Goal: Task Accomplishment & Management: Use online tool/utility

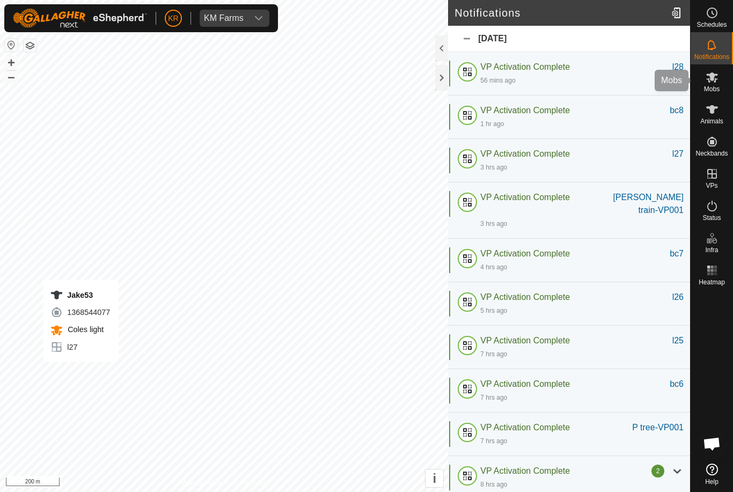
click at [722, 89] on div "Mobs" at bounding box center [712, 80] width 42 height 32
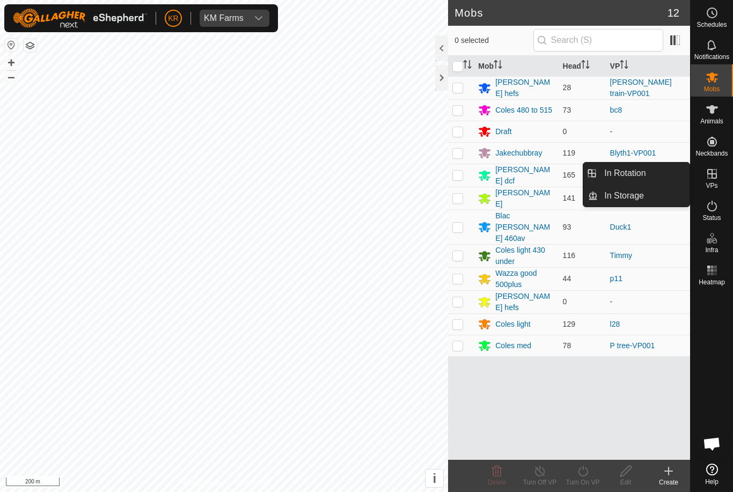
click at [634, 176] on span "In Rotation" at bounding box center [625, 173] width 41 height 13
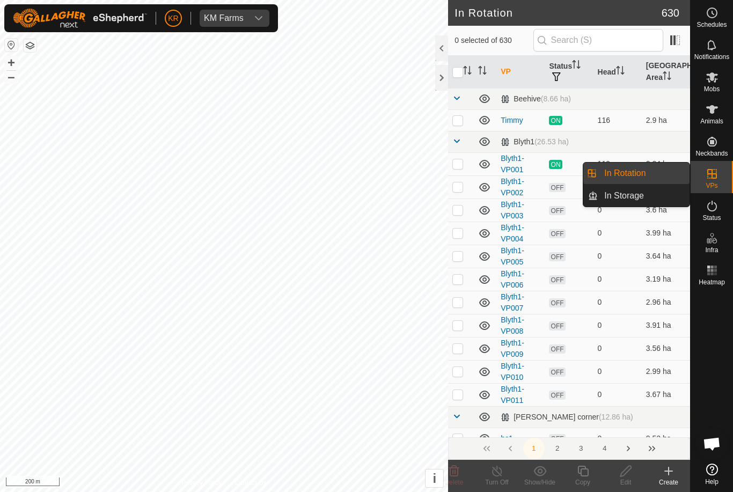
click at [456, 114] on td at bounding box center [461, 120] width 26 height 21
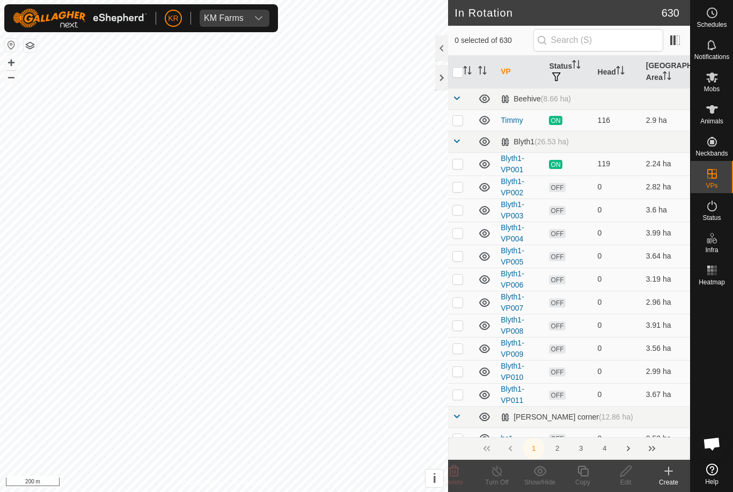
checkbox input "true"
click at [584, 474] on icon at bounding box center [583, 471] width 13 height 13
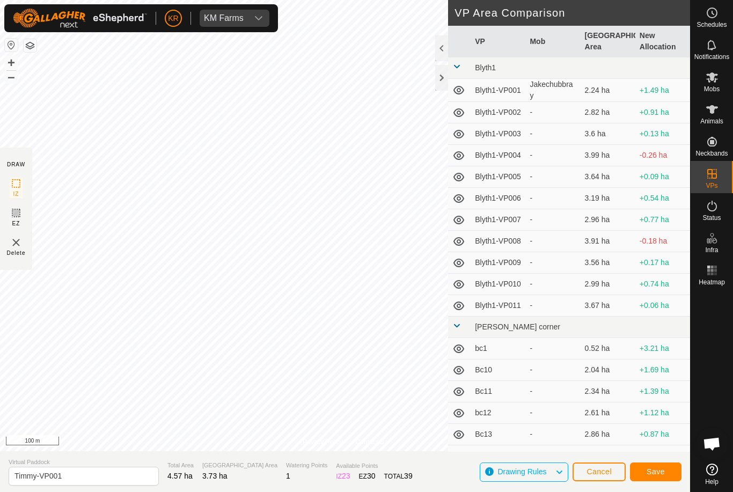
click at [660, 470] on span "Save" at bounding box center [656, 472] width 18 height 9
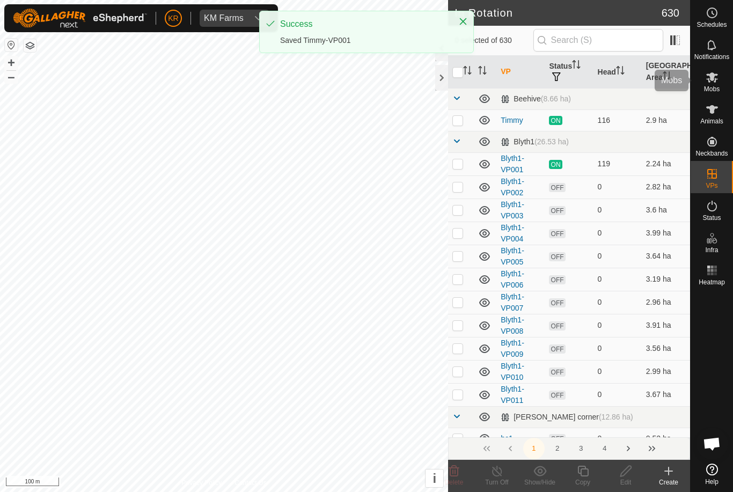
click at [715, 72] on icon at bounding box center [712, 77] width 13 height 13
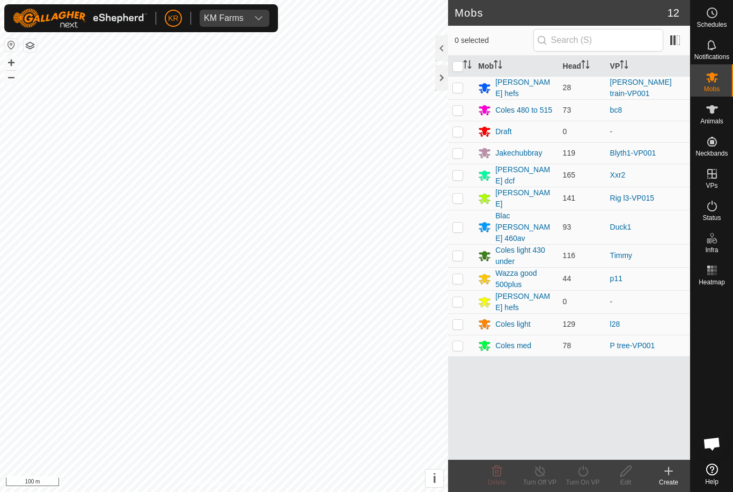
click at [461, 251] on p-checkbox at bounding box center [458, 255] width 11 height 9
checkbox input "true"
click at [591, 470] on turn-on-svg-icon at bounding box center [583, 471] width 43 height 13
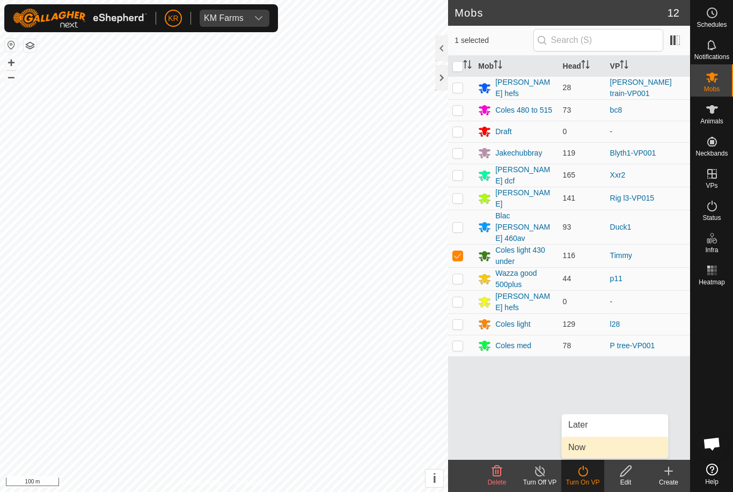
click at [592, 448] on link "Now" at bounding box center [615, 447] width 106 height 21
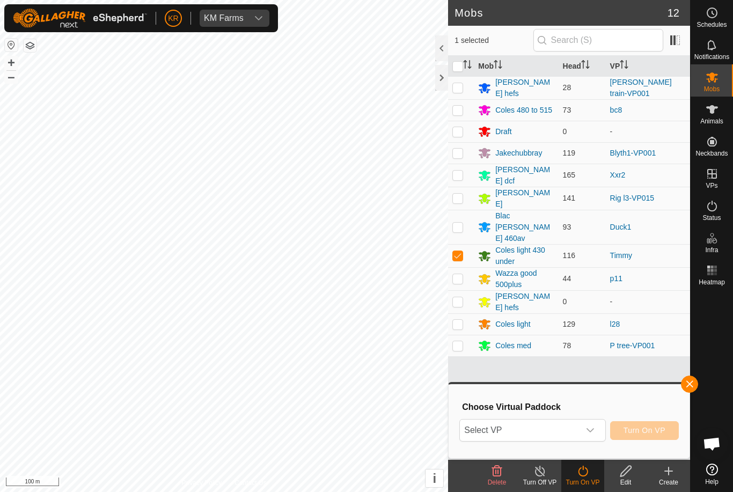
click at [554, 432] on span "Select VP" at bounding box center [519, 430] width 119 height 21
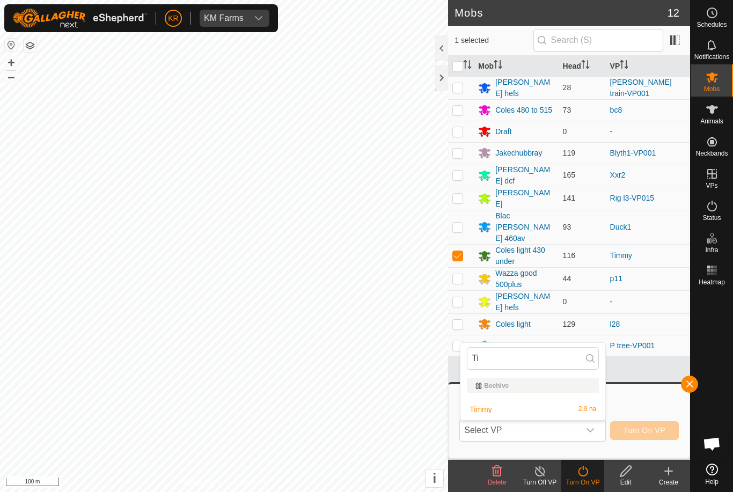
type input "Tim"
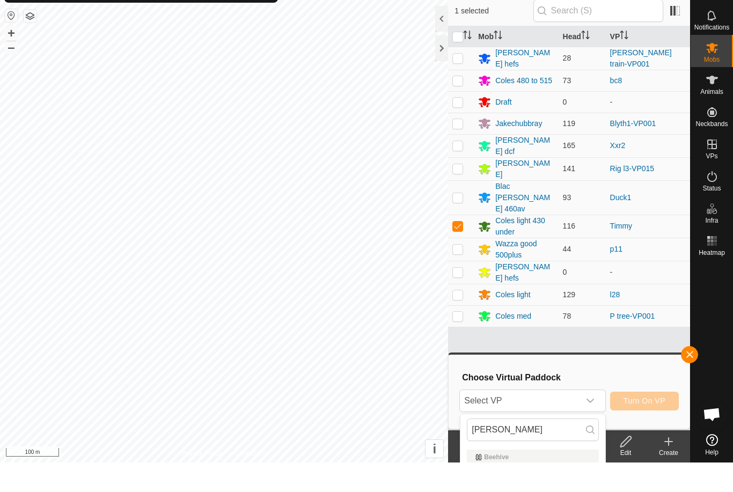
scroll to position [30, 0]
click at [532, 430] on input "Tim" at bounding box center [533, 430] width 132 height 23
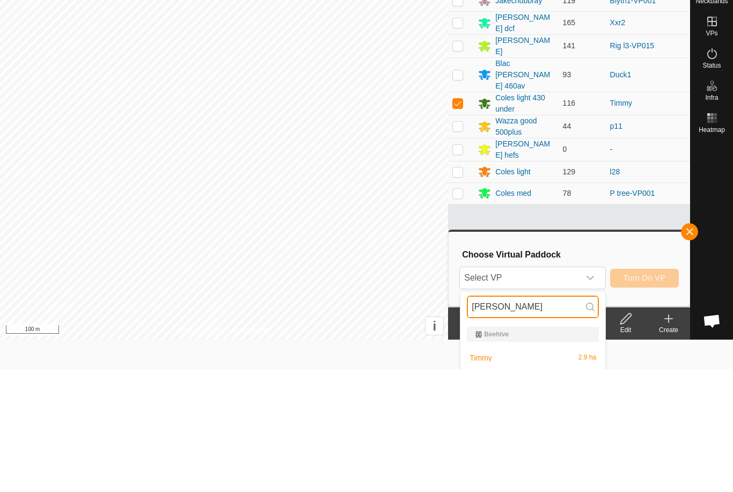
scroll to position [52, 0]
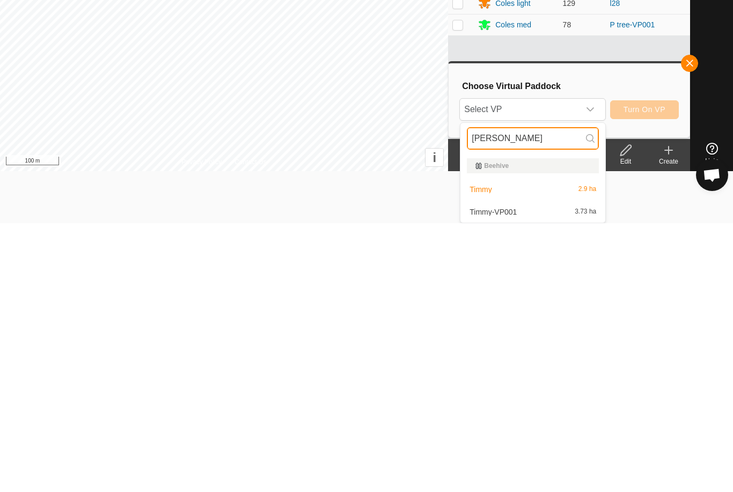
type input "Tim"
click at [523, 475] on div "Timmy-VP001 3.73 ha" at bounding box center [533, 481] width 132 height 13
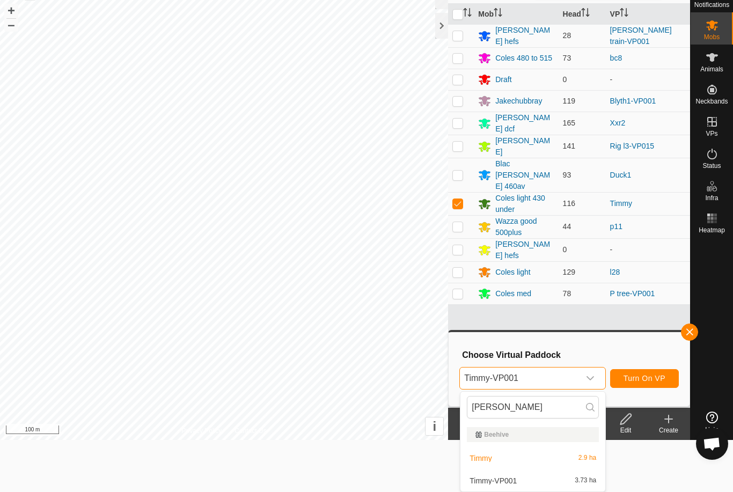
scroll to position [0, 0]
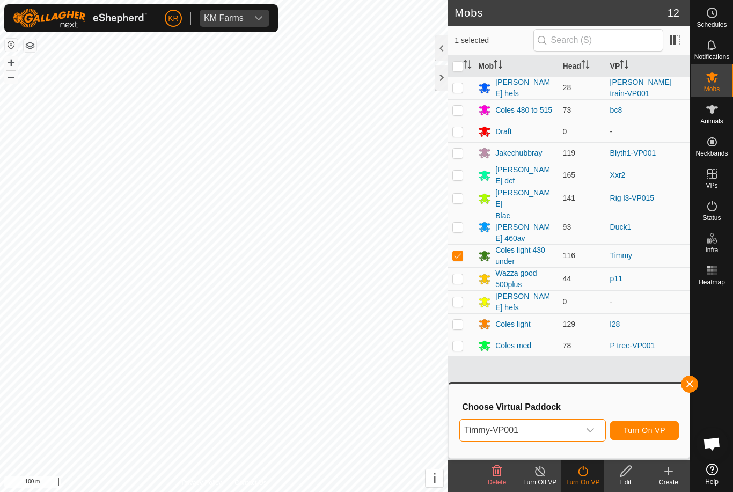
click at [653, 431] on span "Turn On VP" at bounding box center [645, 430] width 42 height 9
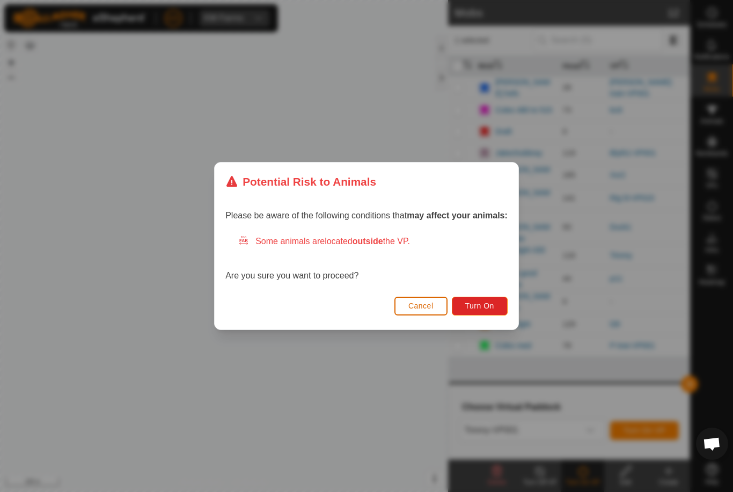
click at [488, 305] on span "Turn On" at bounding box center [479, 306] width 29 height 9
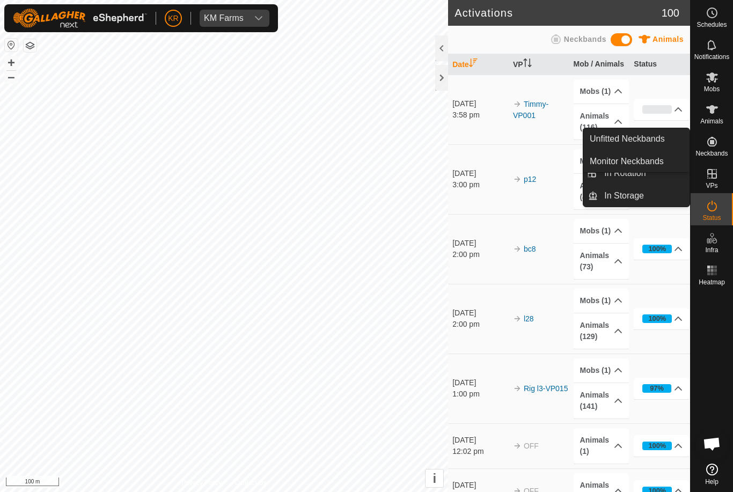
click at [643, 143] on span "Unfitted Neckbands" at bounding box center [627, 139] width 75 height 13
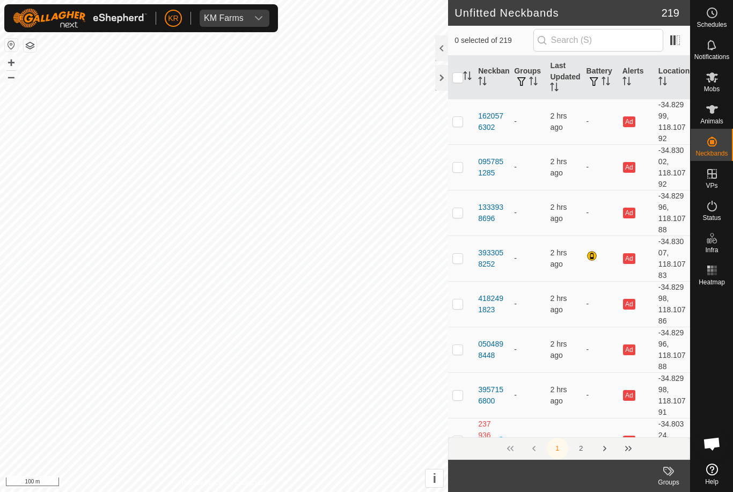
click at [647, 139] on span "Unfitted Neckbands" at bounding box center [627, 139] width 75 height 13
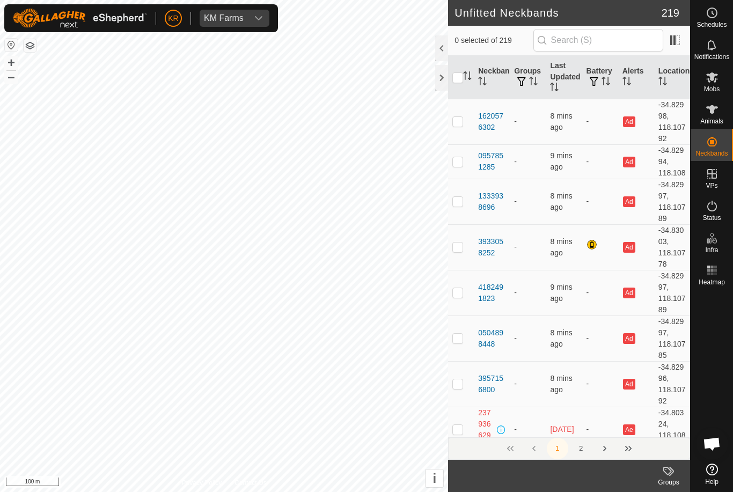
click at [461, 251] on p-checkbox at bounding box center [458, 247] width 11 height 9
checkbox input "true"
click at [463, 347] on td at bounding box center [461, 339] width 26 height 46
checkbox input "true"
click at [460, 396] on td at bounding box center [461, 384] width 26 height 46
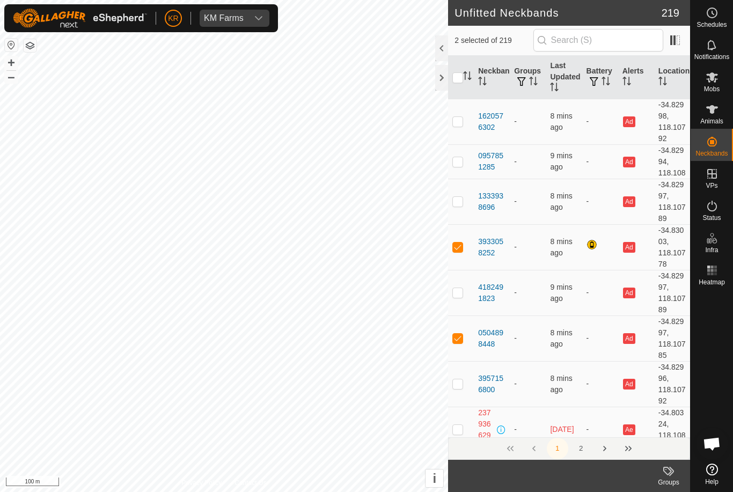
checkbox input "true"
click at [497, 75] on th "Neckband" at bounding box center [492, 77] width 36 height 43
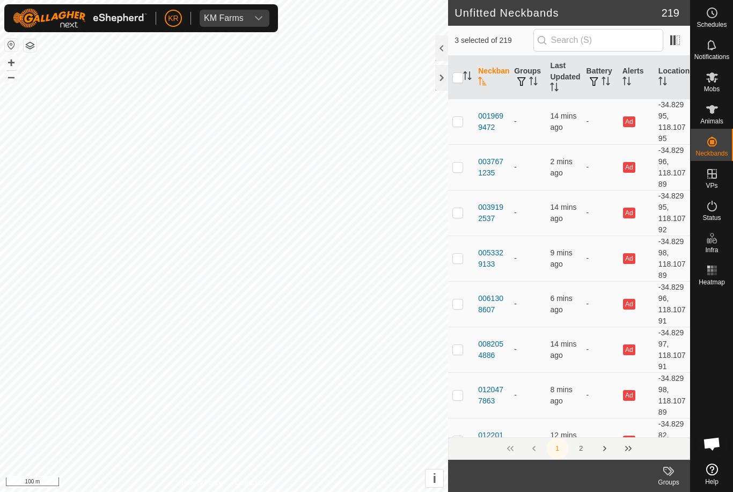
click at [490, 72] on th "Neckband" at bounding box center [492, 77] width 36 height 43
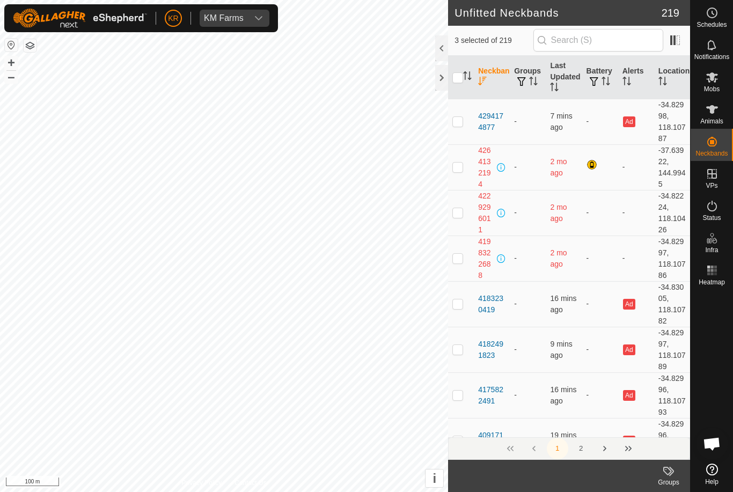
click at [460, 83] on input "checkbox" at bounding box center [458, 77] width 11 height 11
checkbox input "true"
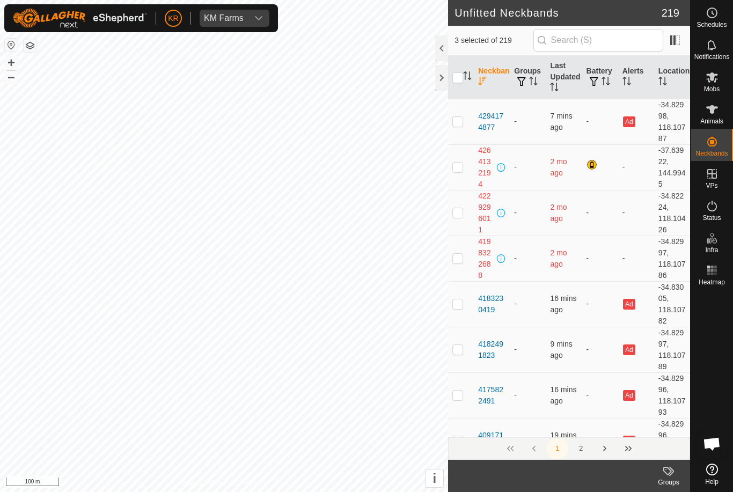
checkbox input "true"
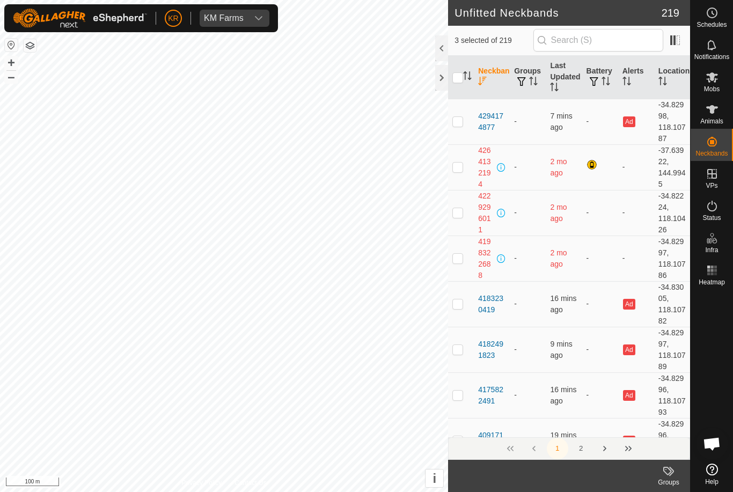
checkbox input "true"
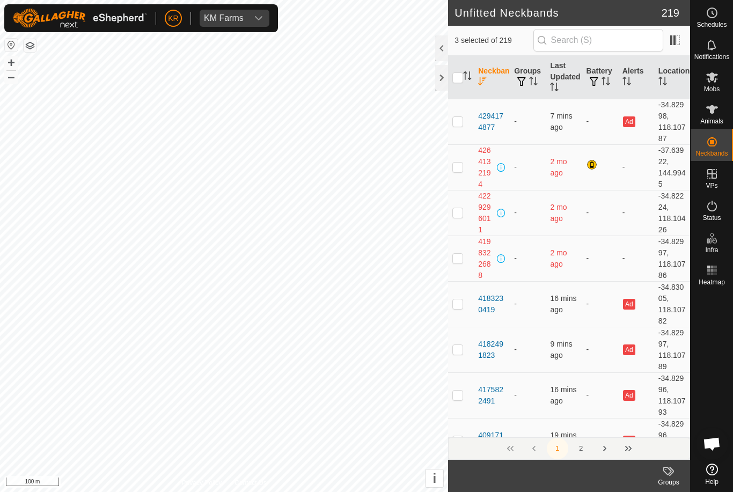
checkbox input "true"
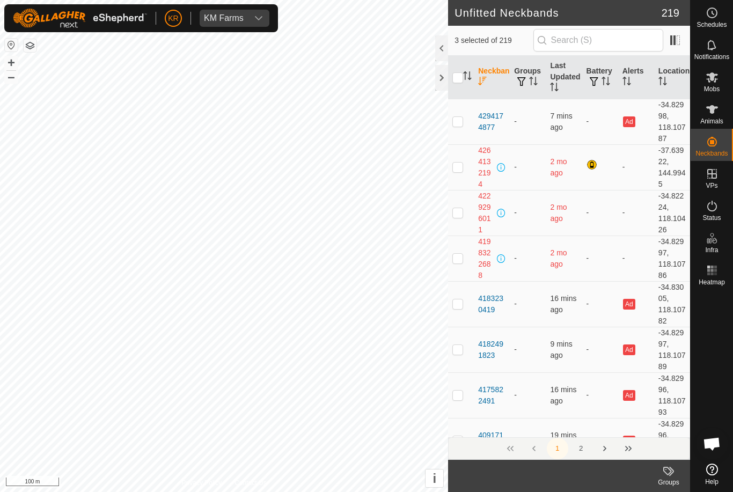
checkbox input "true"
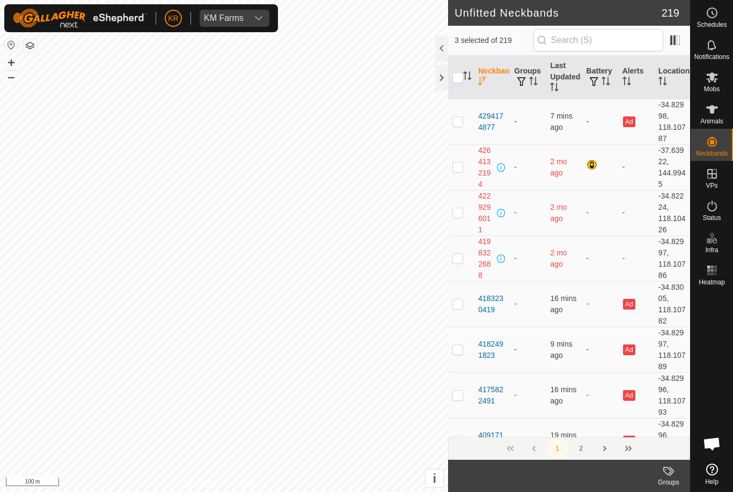
checkbox input "true"
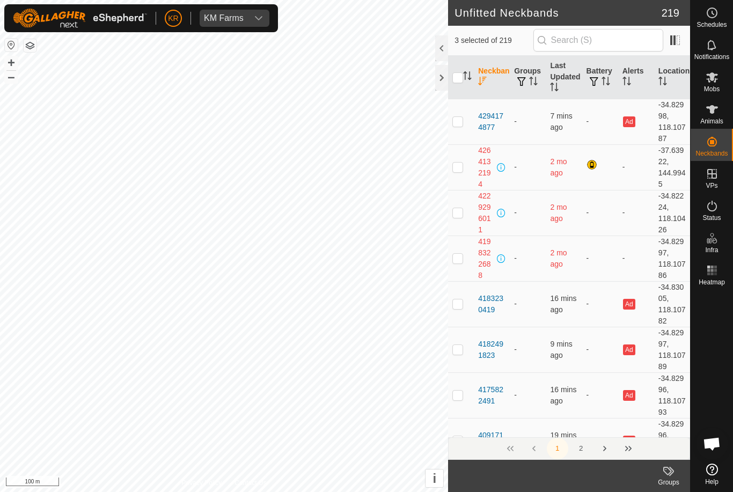
checkbox input "true"
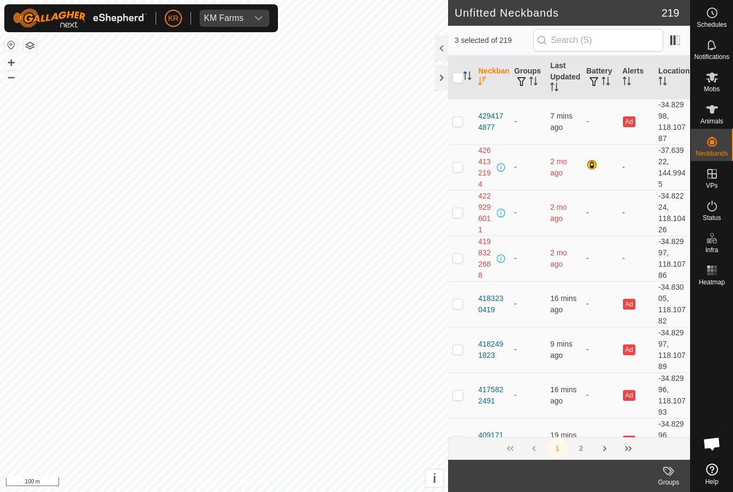
checkbox input "true"
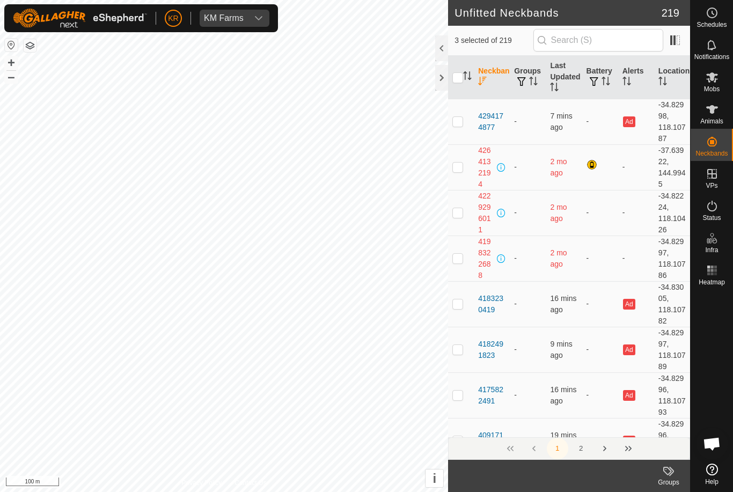
checkbox input "true"
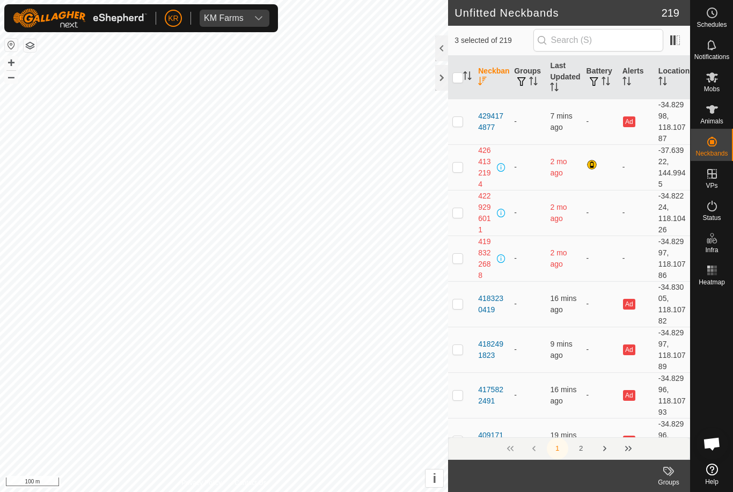
checkbox input "true"
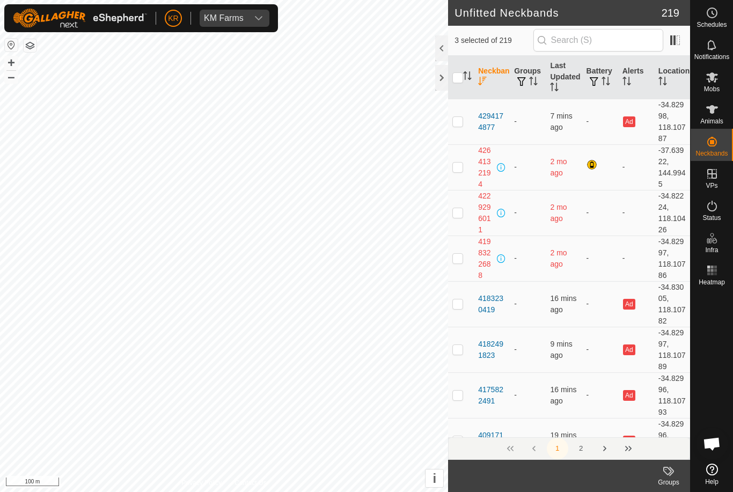
checkbox input "true"
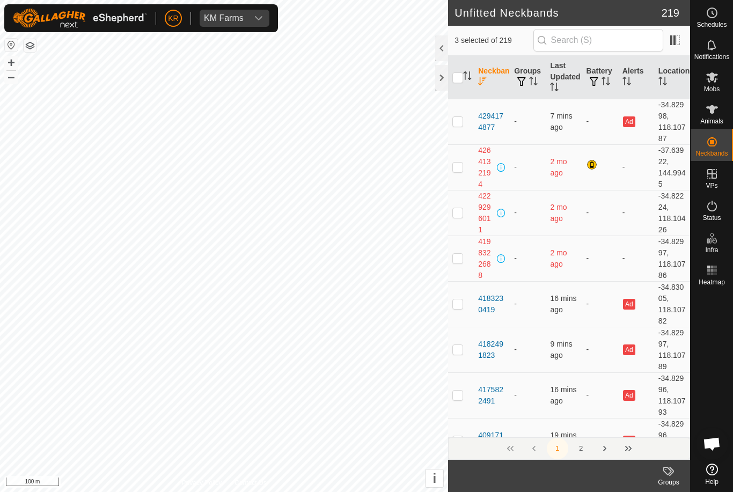
checkbox input "true"
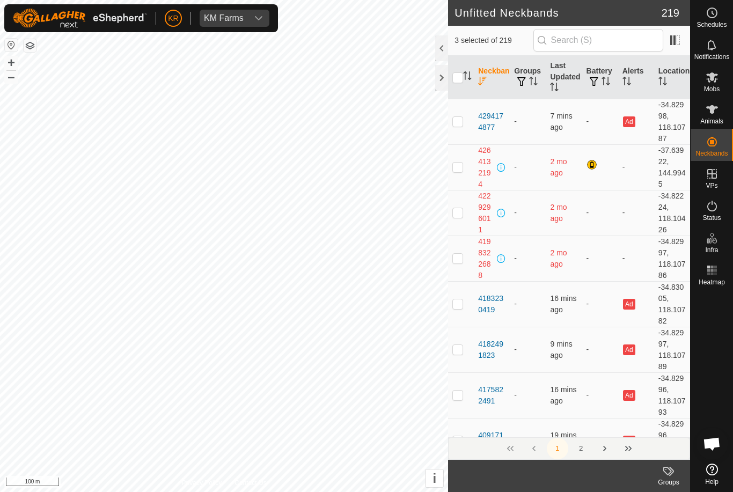
checkbox input "true"
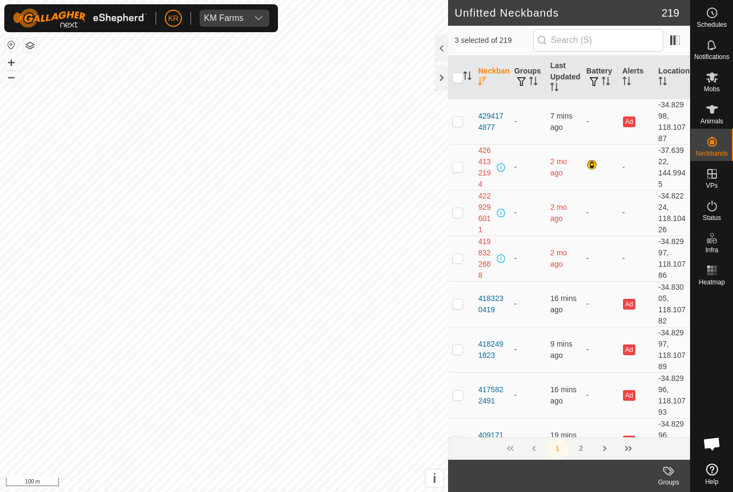
checkbox input "true"
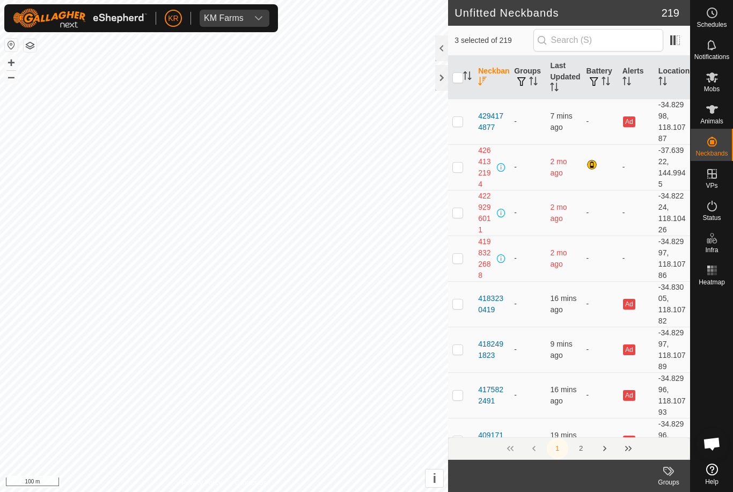
checkbox input "true"
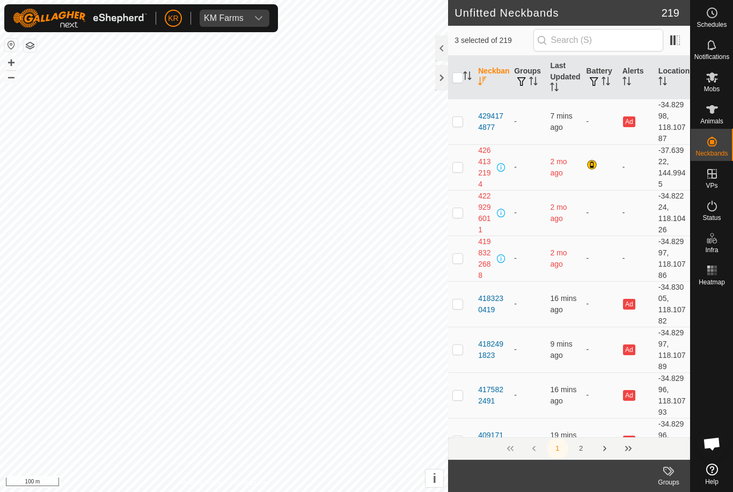
checkbox input "true"
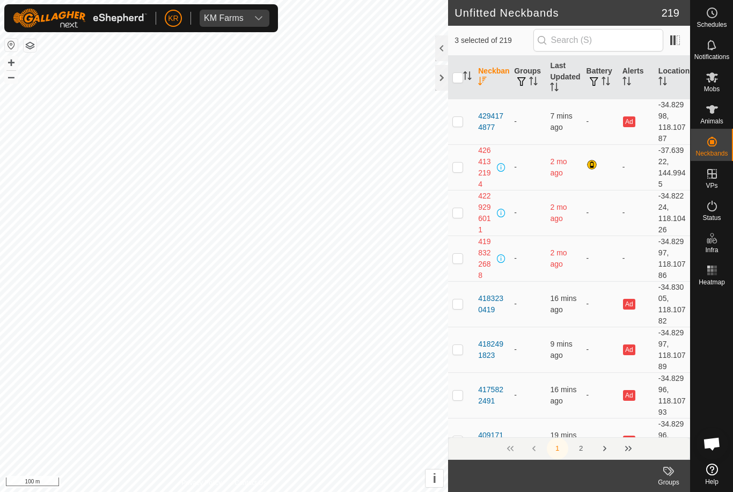
checkbox input "true"
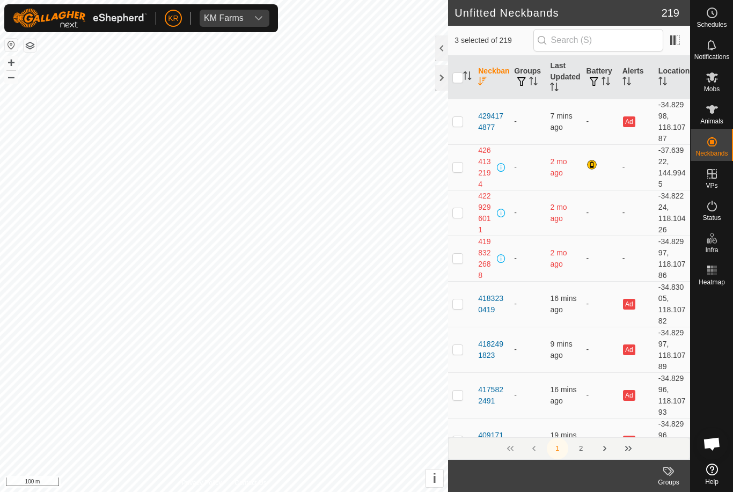
checkbox input "true"
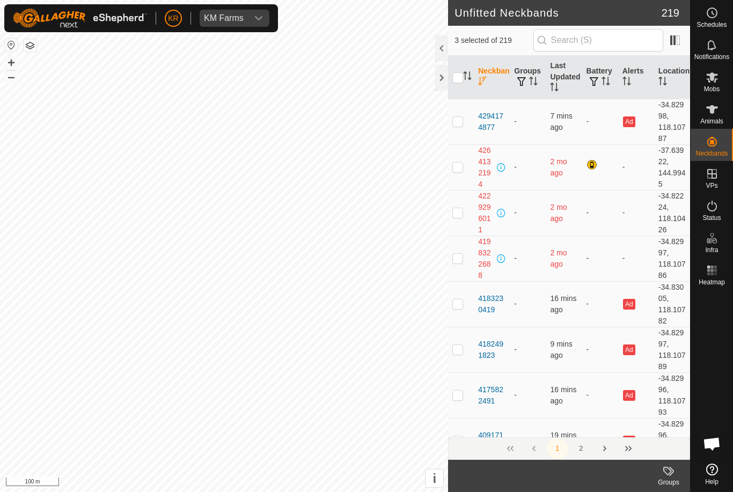
checkbox input "true"
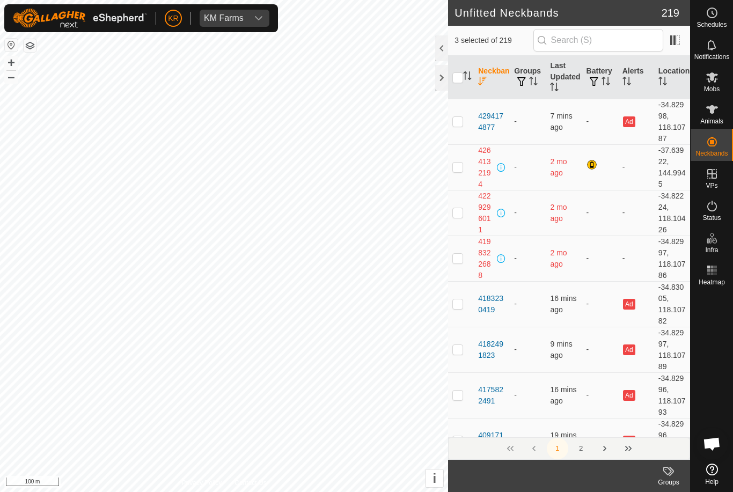
checkbox input "true"
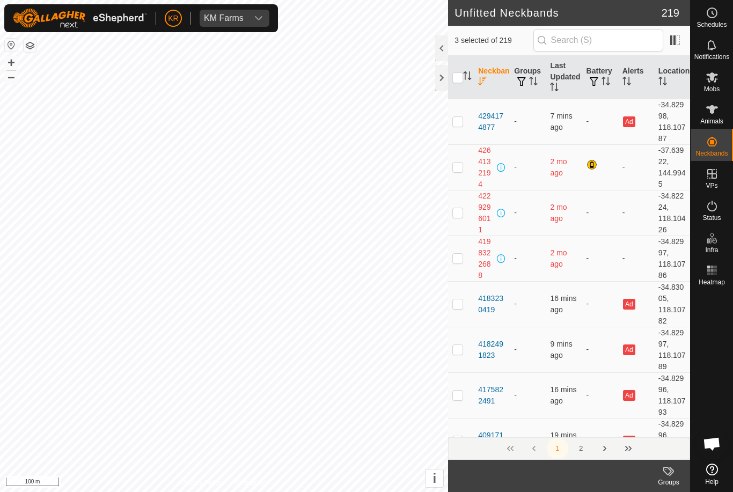
checkbox input "true"
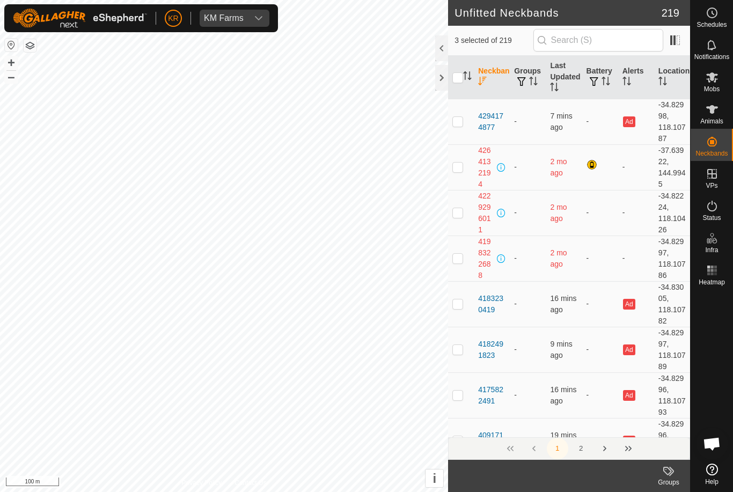
checkbox input "true"
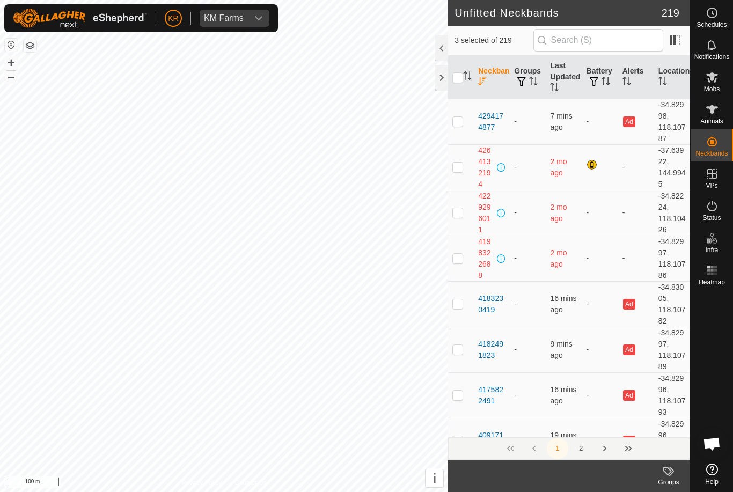
checkbox input "true"
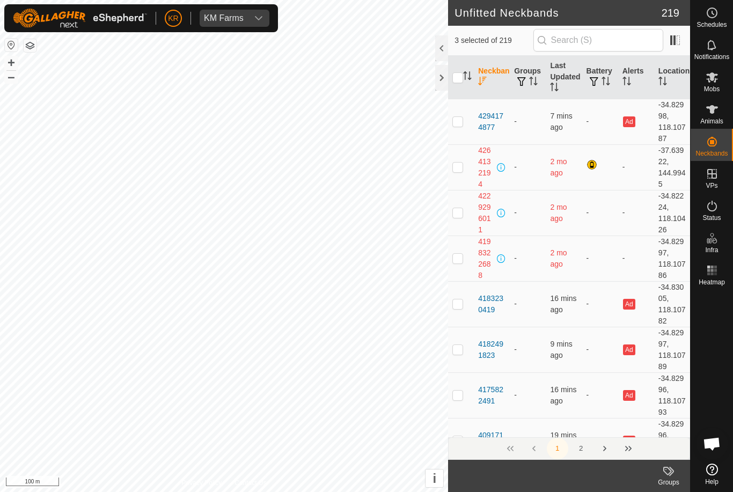
checkbox input "true"
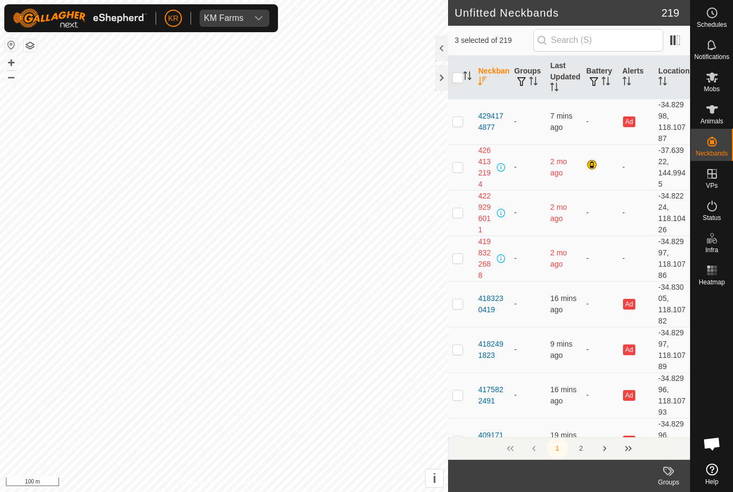
checkbox input "true"
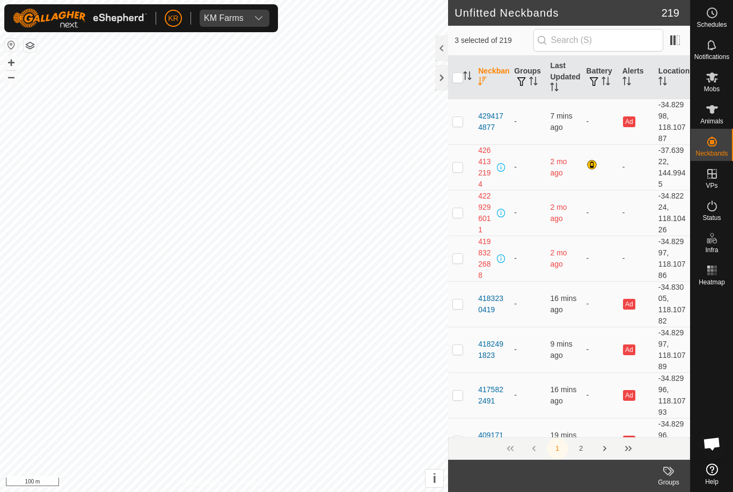
checkbox input "true"
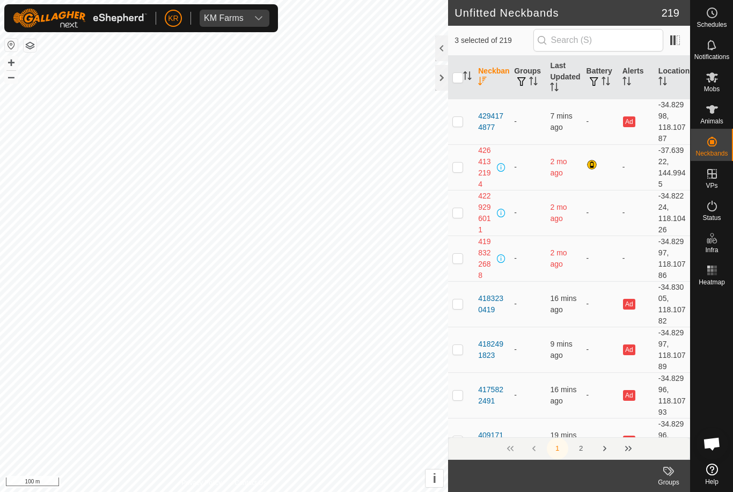
checkbox input "true"
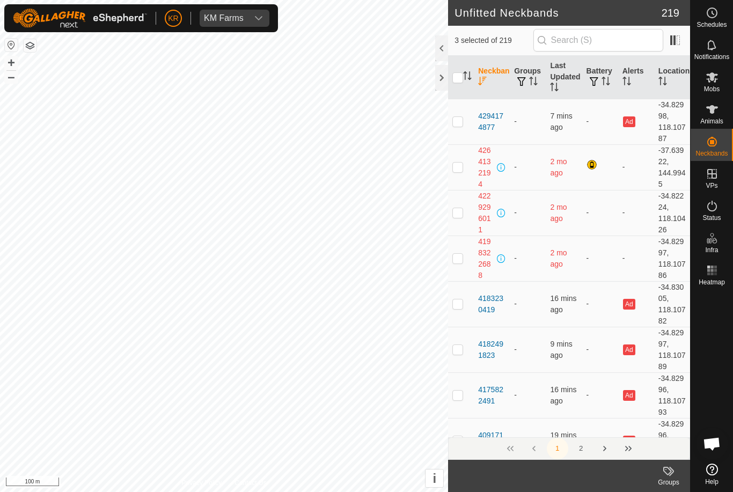
checkbox input "true"
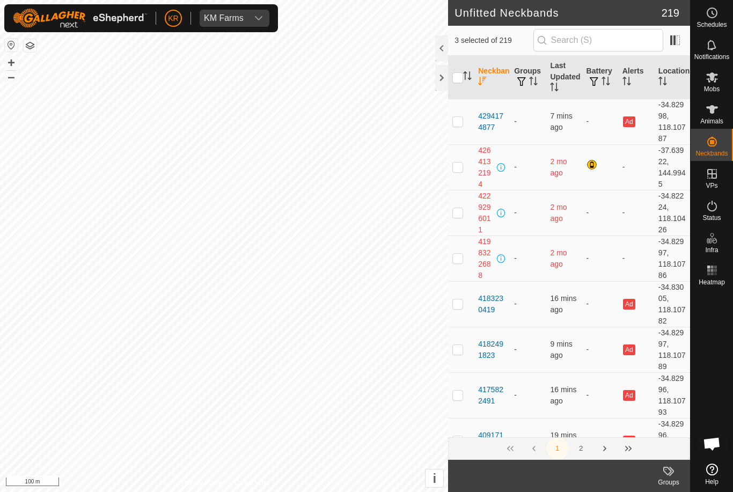
checkbox input "true"
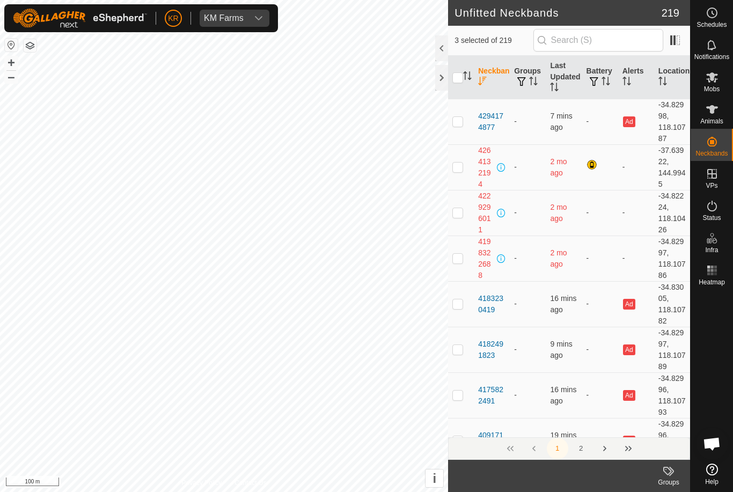
checkbox input "true"
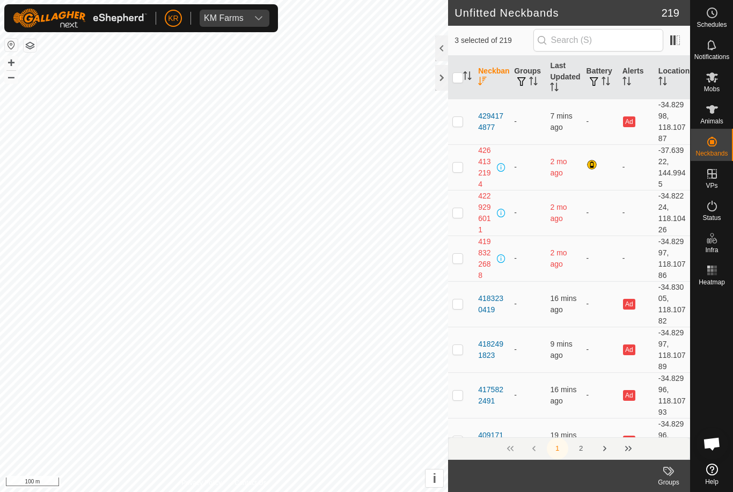
checkbox input "true"
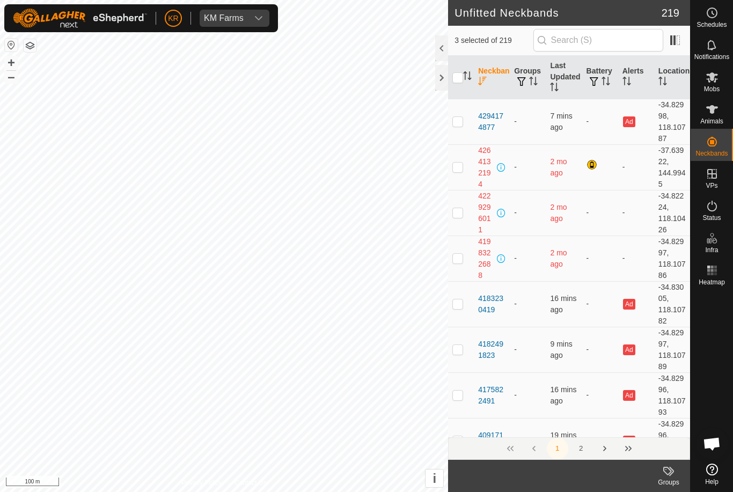
checkbox input "true"
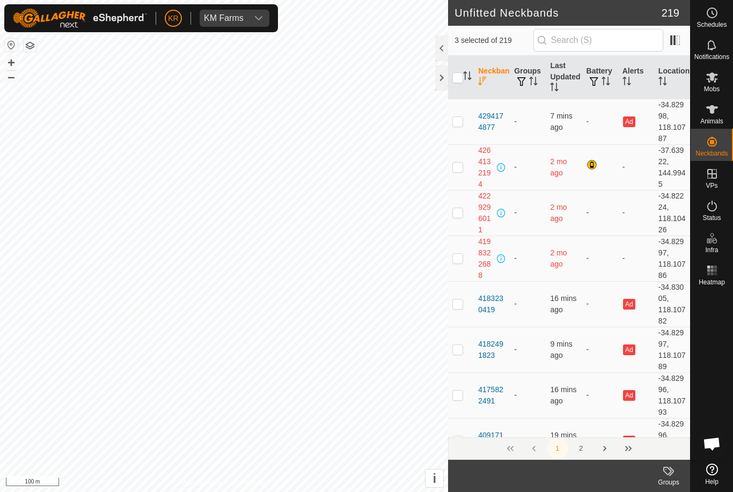
checkbox input "true"
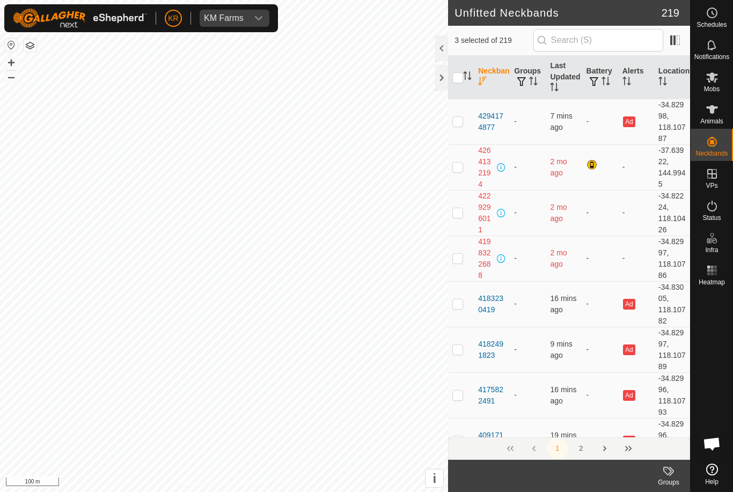
checkbox input "true"
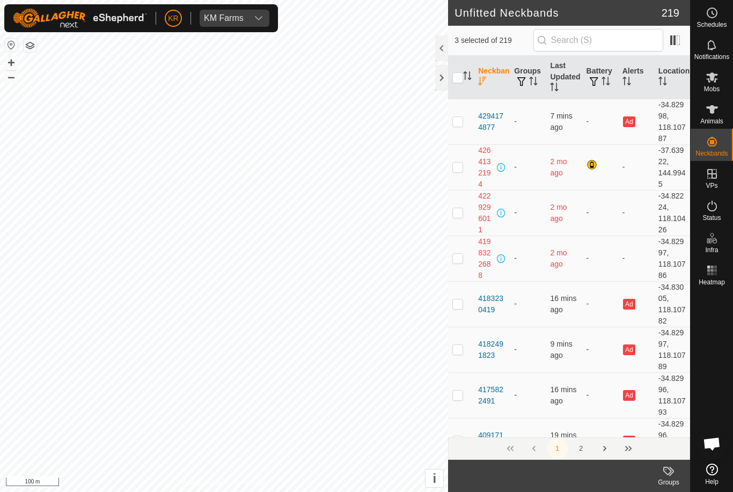
checkbox input "true"
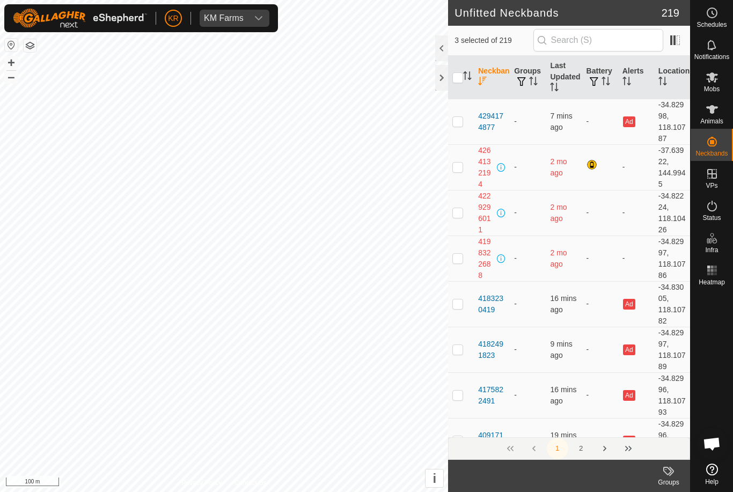
checkbox input "true"
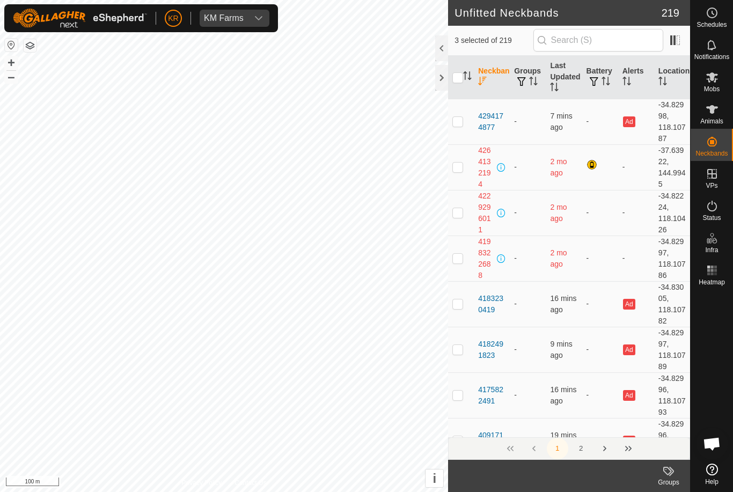
checkbox input "true"
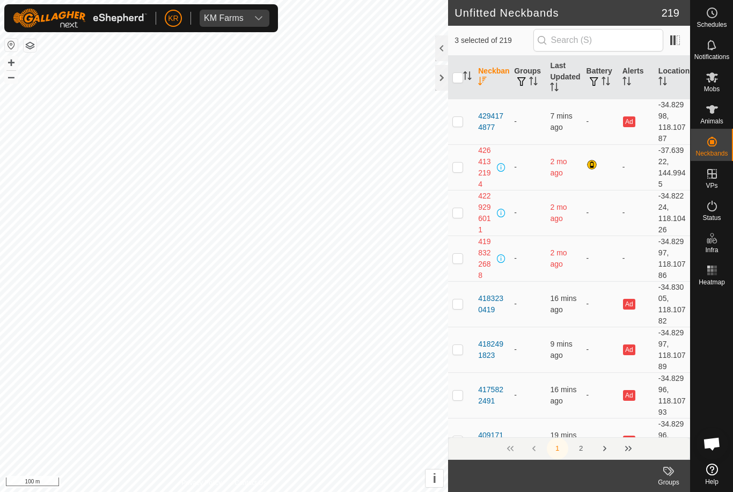
checkbox input "true"
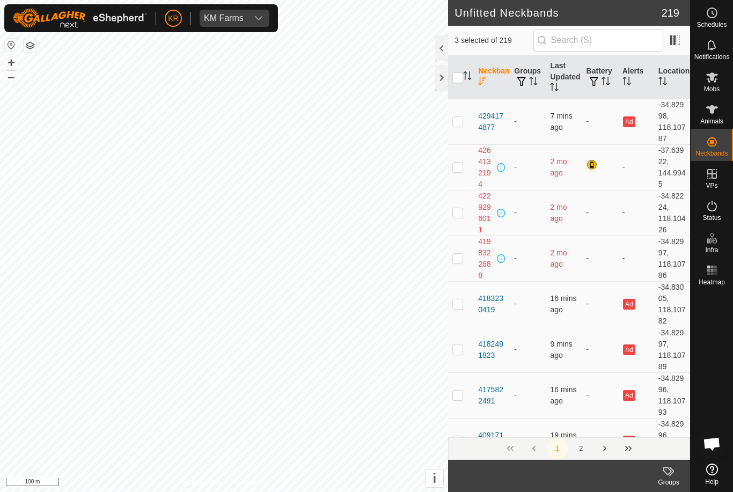
checkbox input "true"
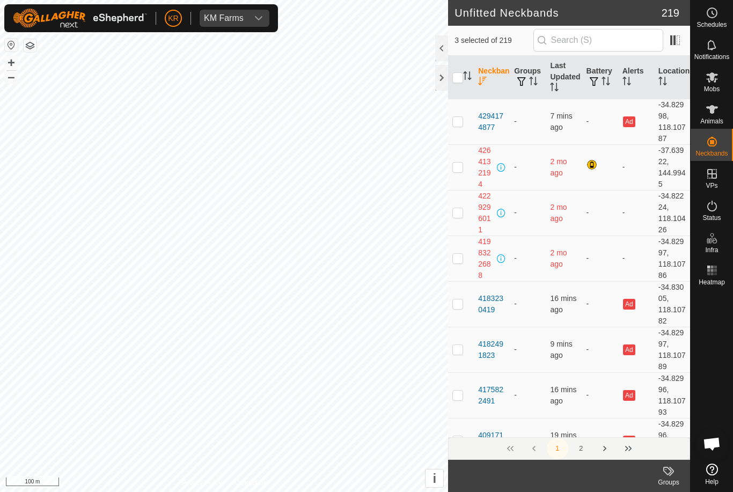
checkbox input "true"
click at [460, 74] on input "checkbox" at bounding box center [458, 77] width 11 height 11
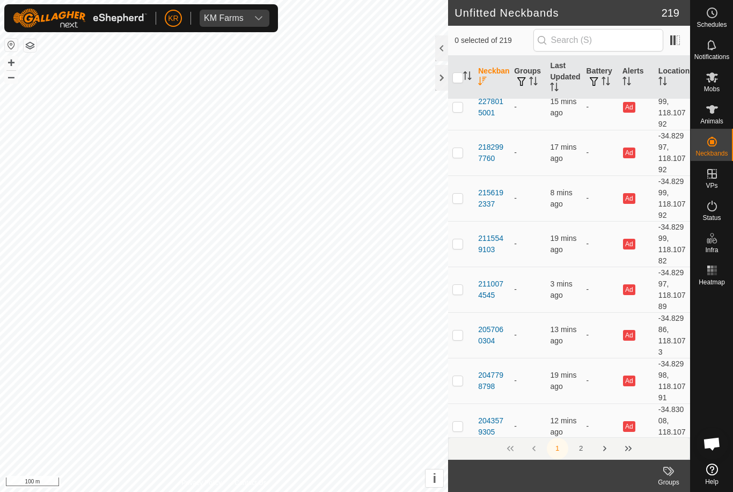
scroll to position [4533, 0]
click at [603, 35] on input "text" at bounding box center [599, 40] width 130 height 23
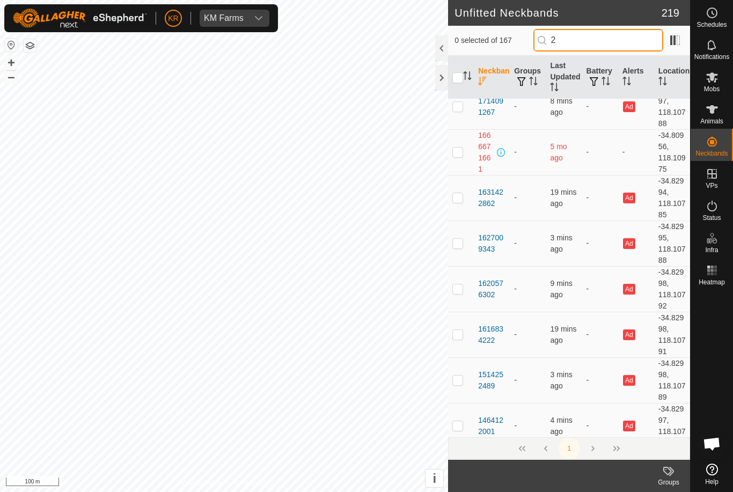
scroll to position [0, 0]
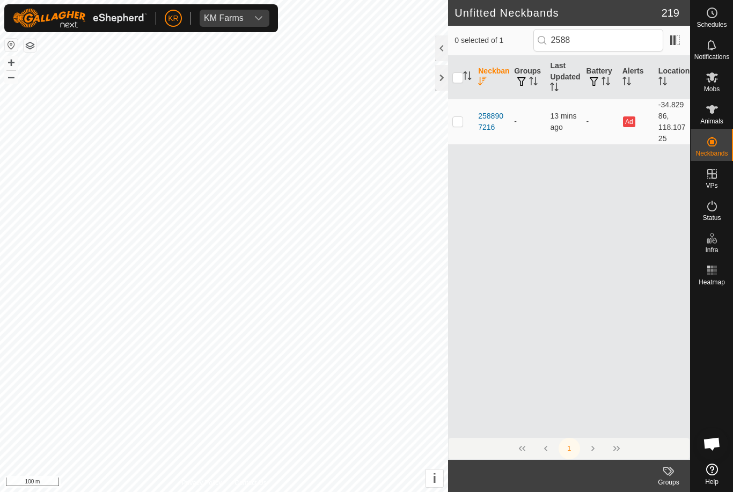
click at [462, 124] on p-checkbox at bounding box center [458, 121] width 11 height 9
click at [615, 41] on input "2588" at bounding box center [599, 40] width 130 height 23
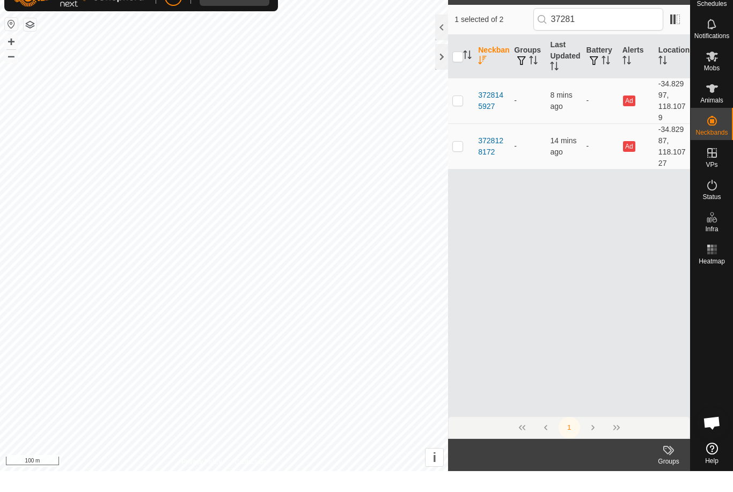
click at [466, 144] on td at bounding box center [461, 167] width 26 height 46
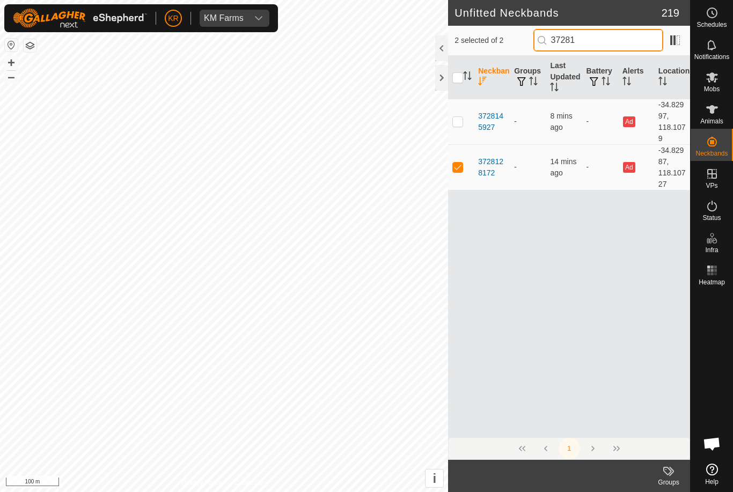
click at [623, 42] on input "37281" at bounding box center [599, 40] width 130 height 23
click at [468, 123] on td at bounding box center [461, 122] width 26 height 46
click at [618, 40] on input "141" at bounding box center [599, 40] width 130 height 23
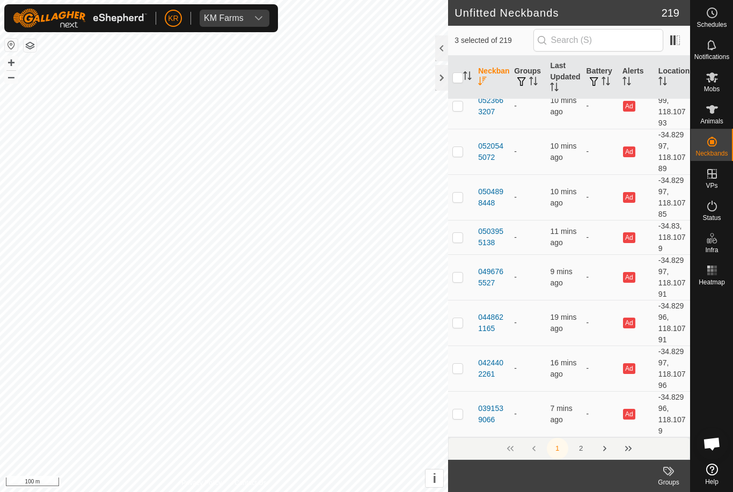
scroll to position [8710, 0]
click at [598, 43] on input "text" at bounding box center [599, 40] width 130 height 23
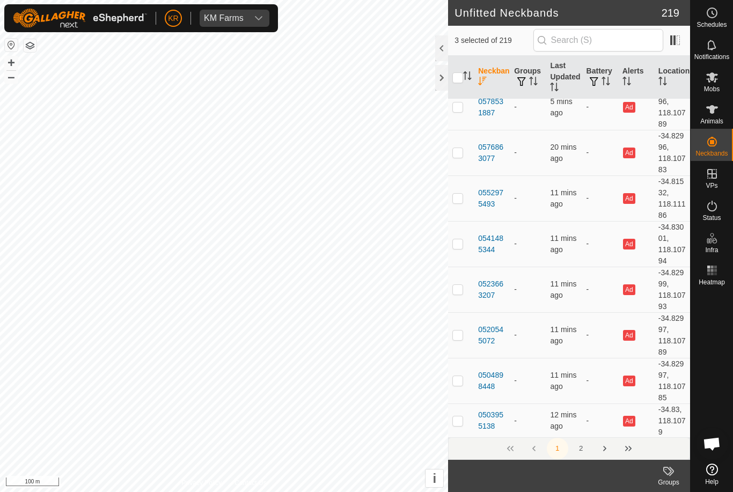
scroll to position [8530, 0]
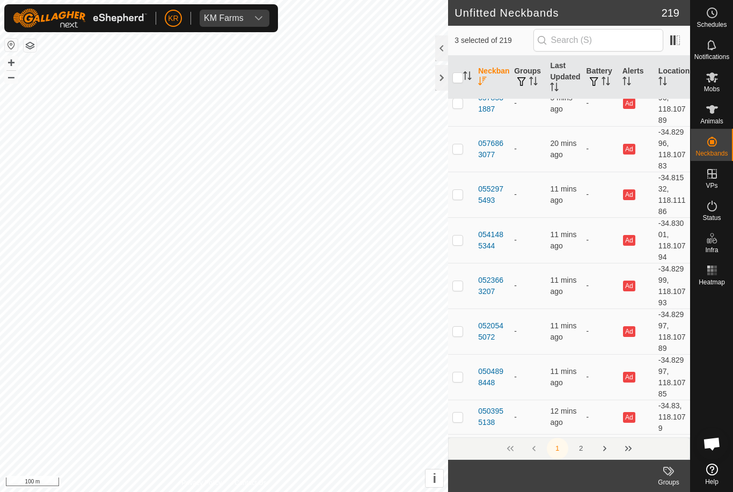
click at [461, 77] on input "checkbox" at bounding box center [458, 77] width 11 height 11
click at [462, 76] on input "checkbox" at bounding box center [458, 77] width 11 height 11
click at [465, 77] on icon "Activate to sort" at bounding box center [467, 75] width 9 height 9
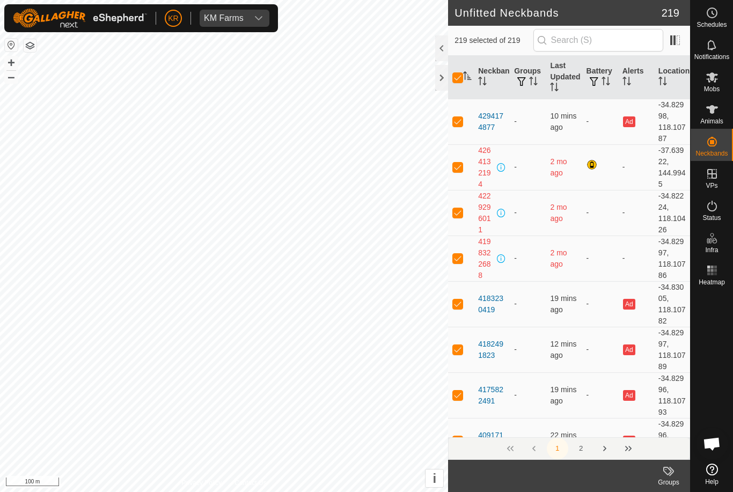
click at [461, 78] on input "checkbox" at bounding box center [458, 77] width 11 height 11
click at [716, 80] on icon at bounding box center [713, 77] width 12 height 10
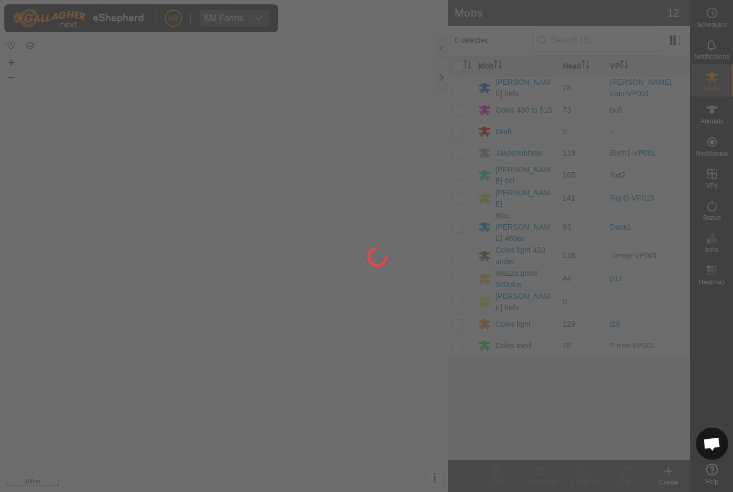
click at [40, 301] on div at bounding box center [366, 246] width 733 height 492
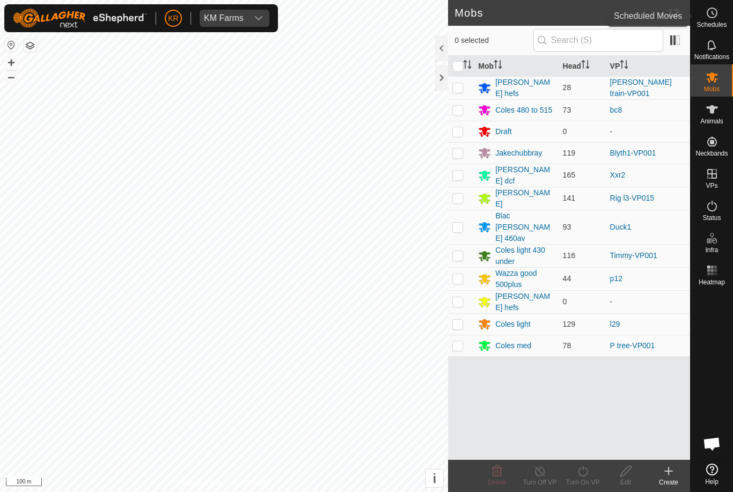
click at [727, 27] on span "Schedules" at bounding box center [712, 24] width 30 height 6
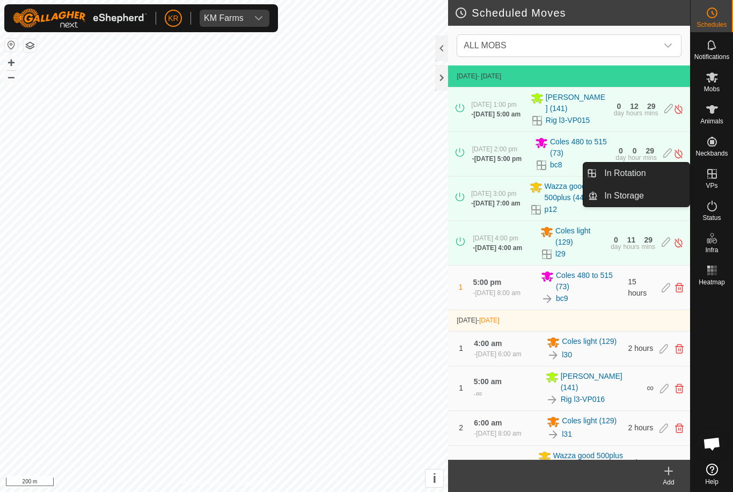
click at [647, 175] on link "In Rotation" at bounding box center [644, 173] width 92 height 21
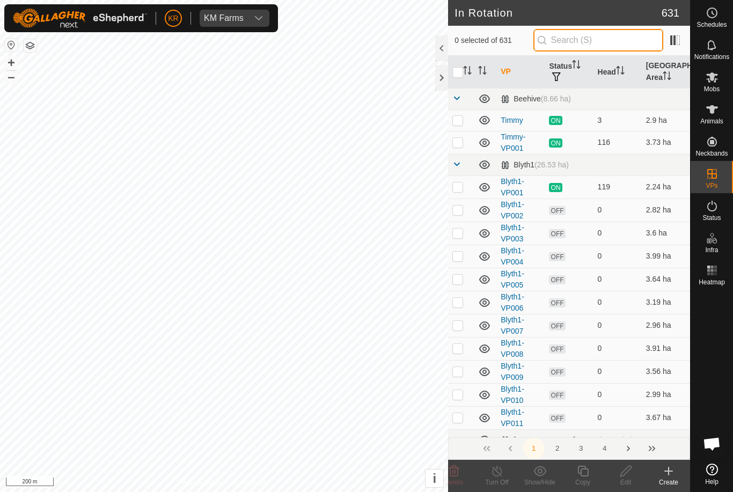
click at [615, 40] on input "text" at bounding box center [599, 40] width 130 height 23
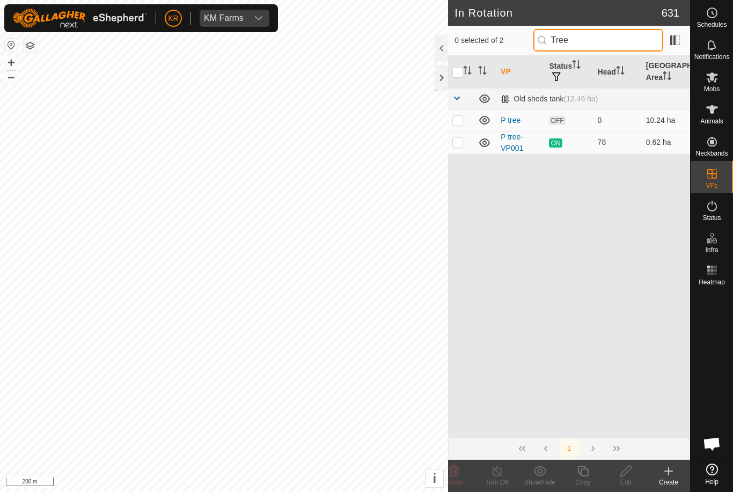
type input "Tree"
click at [459, 121] on p-checkbox at bounding box center [458, 120] width 11 height 9
checkbox input "true"
click at [623, 474] on icon at bounding box center [626, 471] width 13 height 13
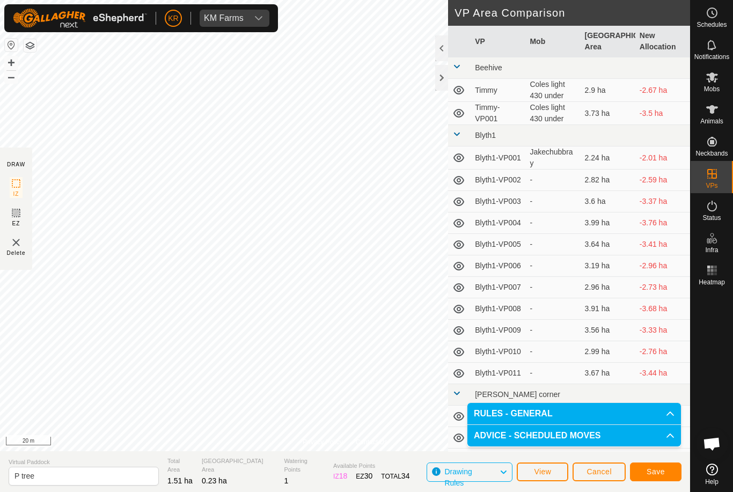
click at [653, 475] on span "Save" at bounding box center [656, 472] width 18 height 9
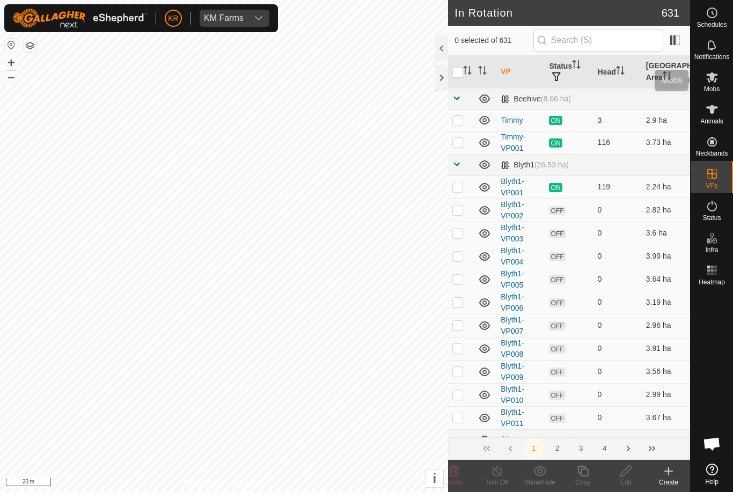
click at [716, 82] on icon at bounding box center [712, 77] width 13 height 13
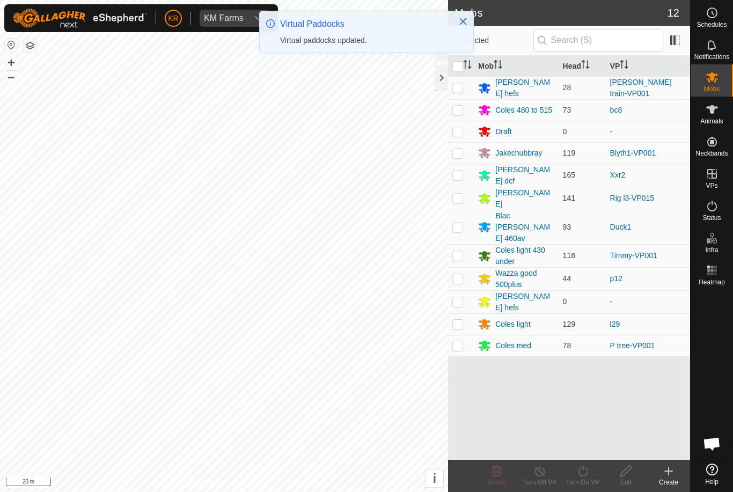
click at [455, 341] on p-checkbox at bounding box center [458, 345] width 11 height 9
checkbox input "true"
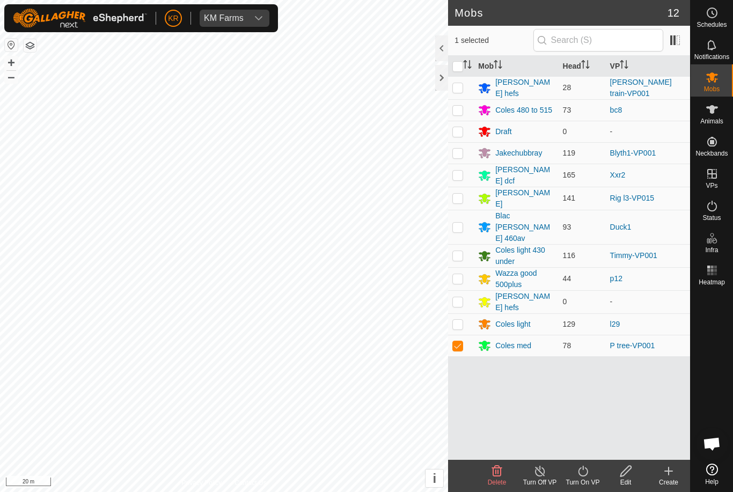
click at [582, 468] on icon at bounding box center [583, 471] width 13 height 13
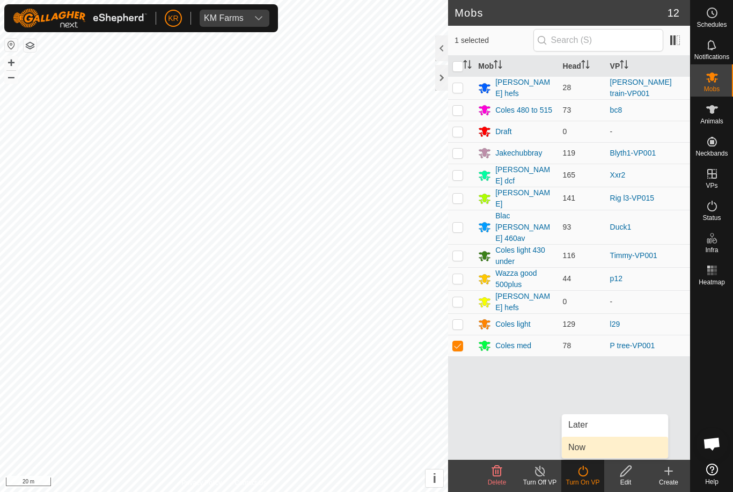
click at [591, 445] on link "Now" at bounding box center [615, 447] width 106 height 21
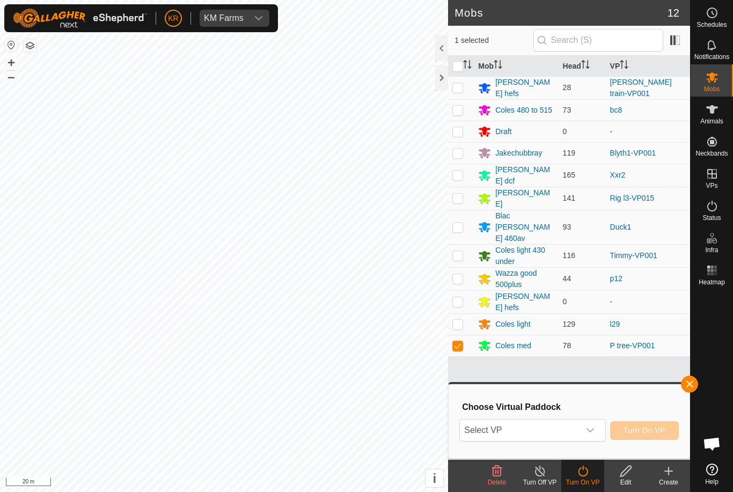
click at [573, 433] on span "Select VP" at bounding box center [519, 430] width 119 height 21
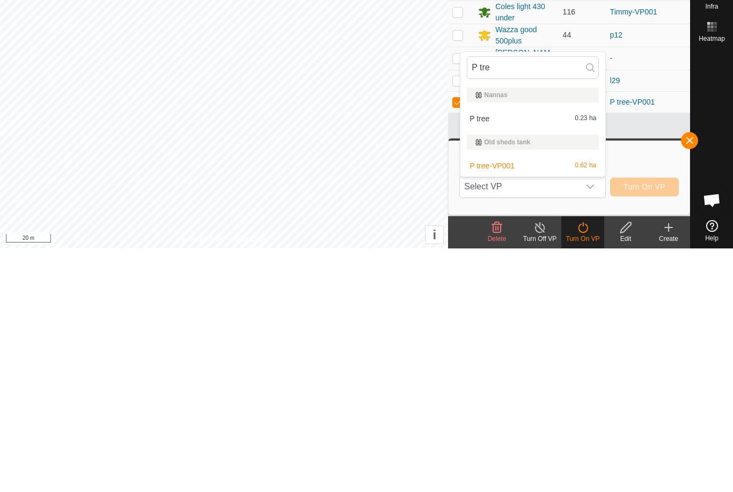
type input "P tre"
click at [522, 356] on div "P tree 0.23 ha" at bounding box center [533, 362] width 132 height 13
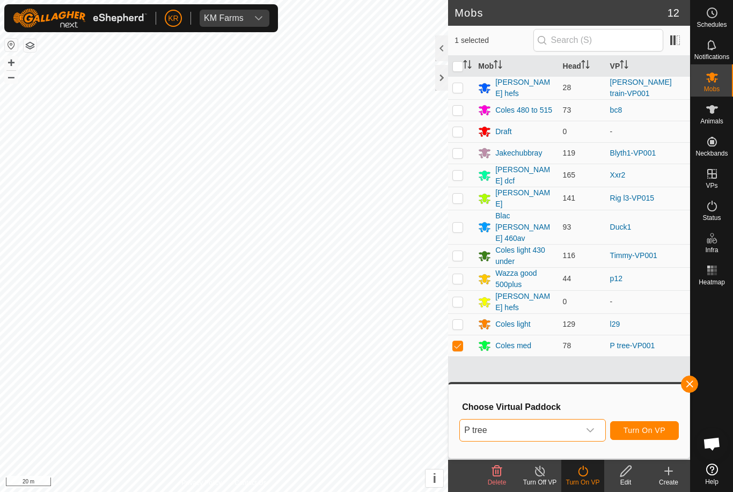
click at [654, 431] on span "Turn On VP" at bounding box center [645, 430] width 42 height 9
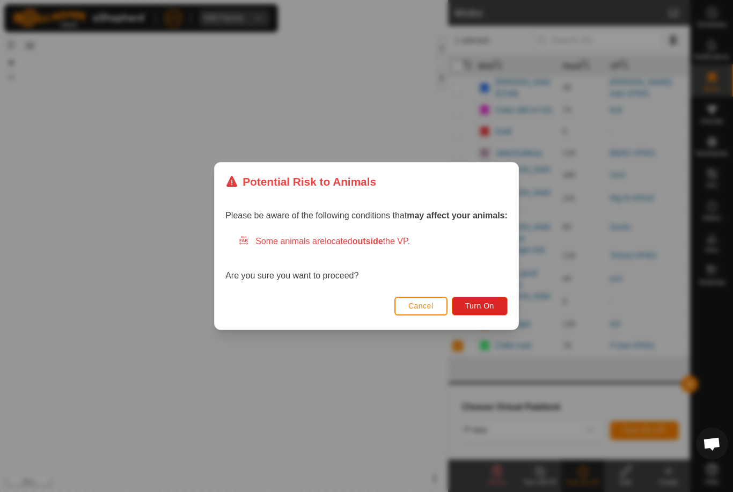
click at [483, 300] on button "Turn On" at bounding box center [480, 306] width 56 height 19
